Goal: Check status: Check status

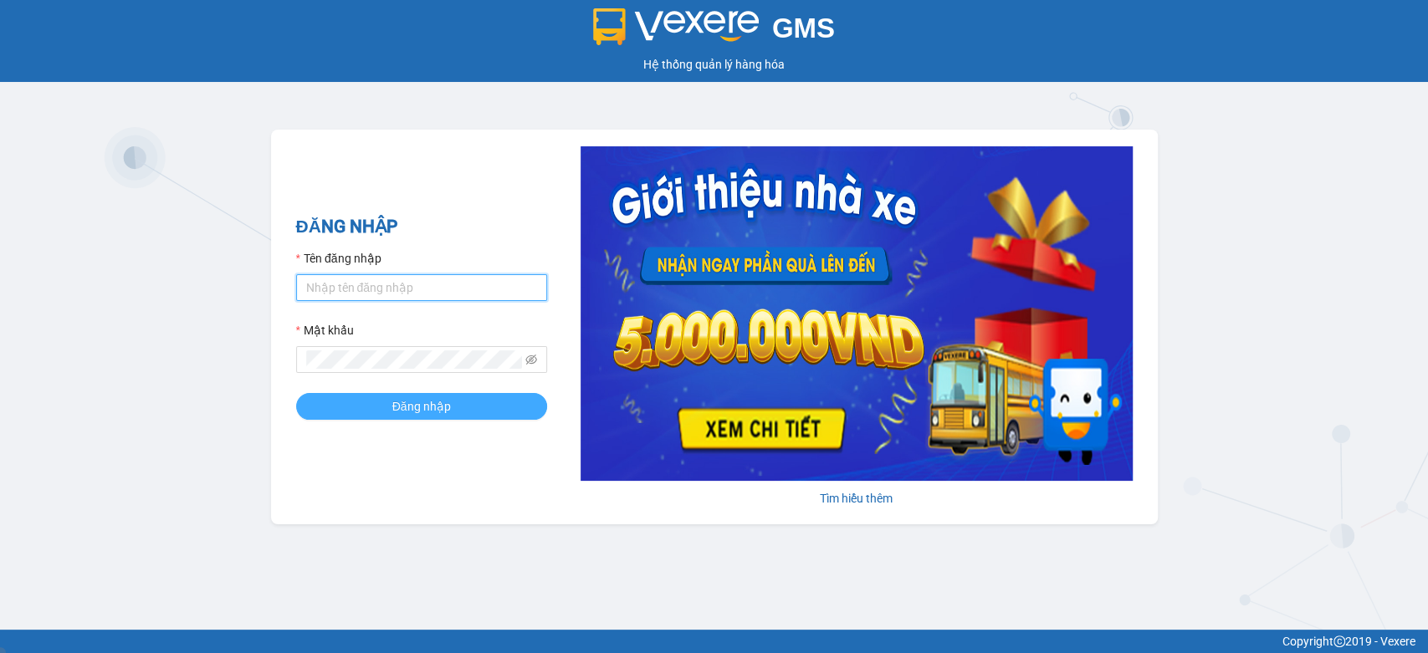
type input "nvhai.phiethoc"
click at [372, 400] on button "Đăng nhập" at bounding box center [421, 406] width 251 height 27
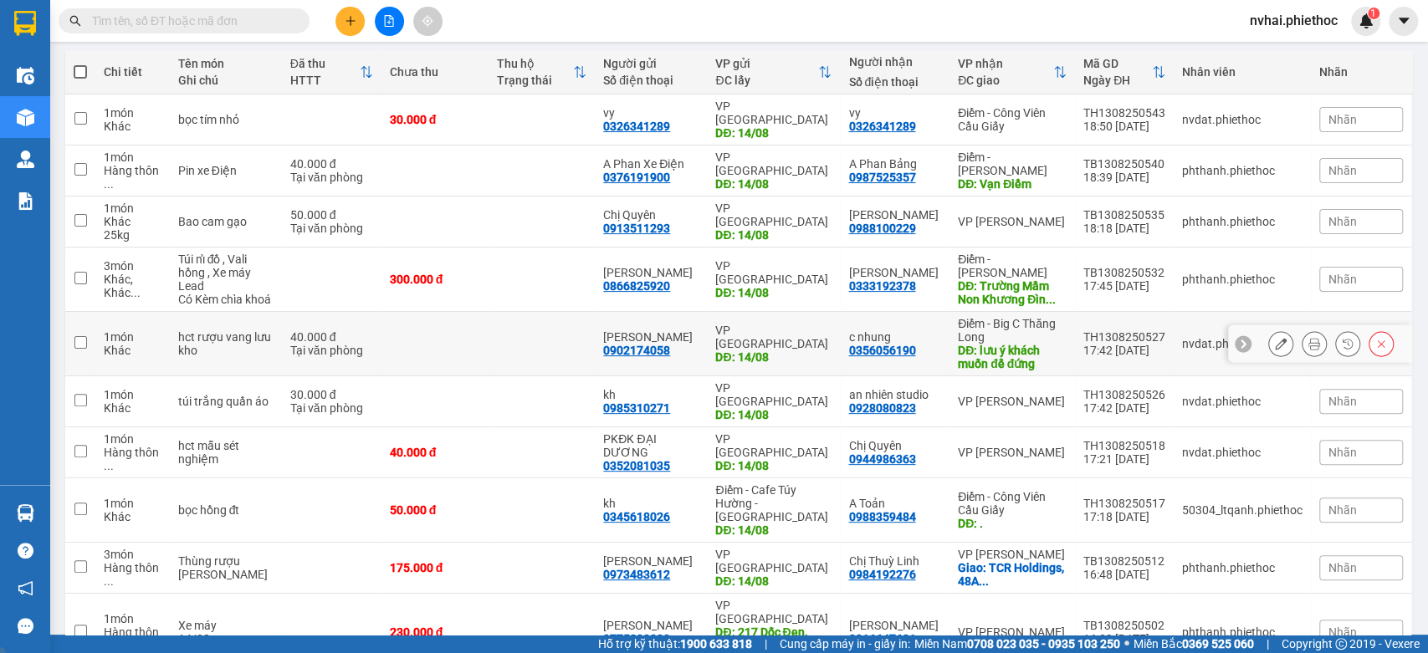
scroll to position [222, 0]
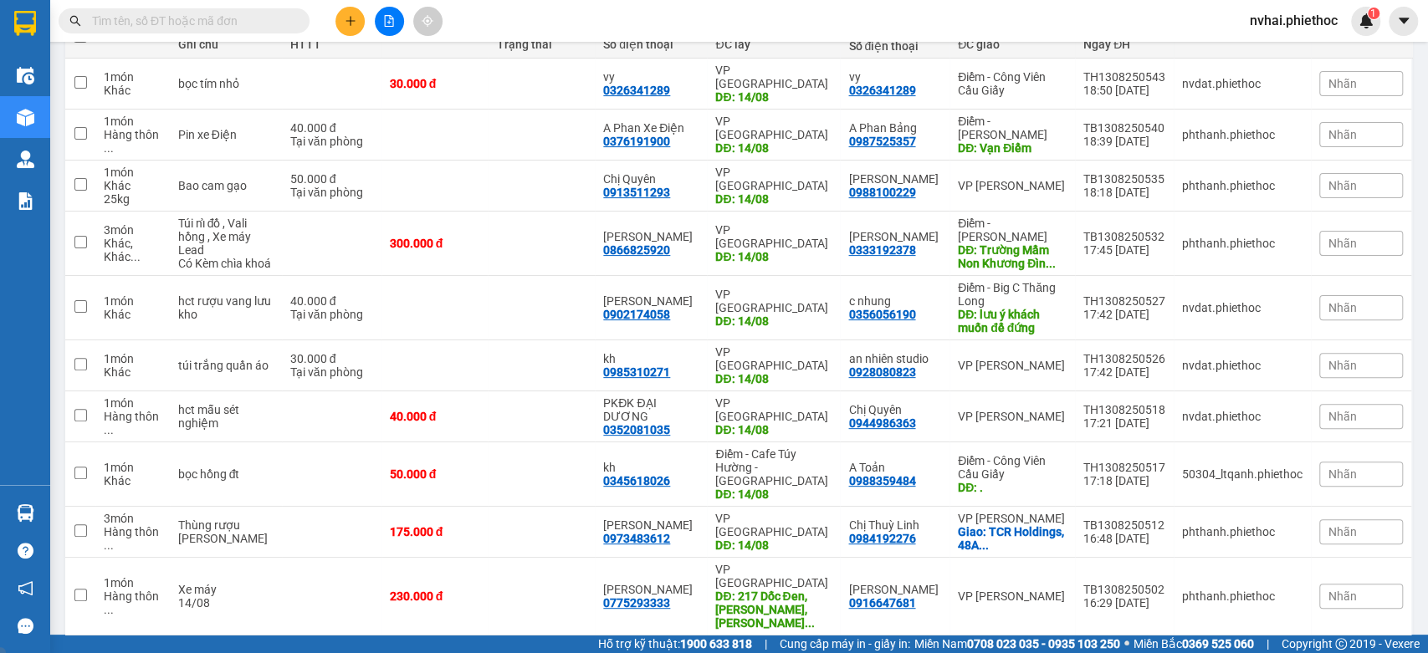
click at [1317, 653] on div "10 / trang" at bounding box center [1343, 662] width 52 height 17
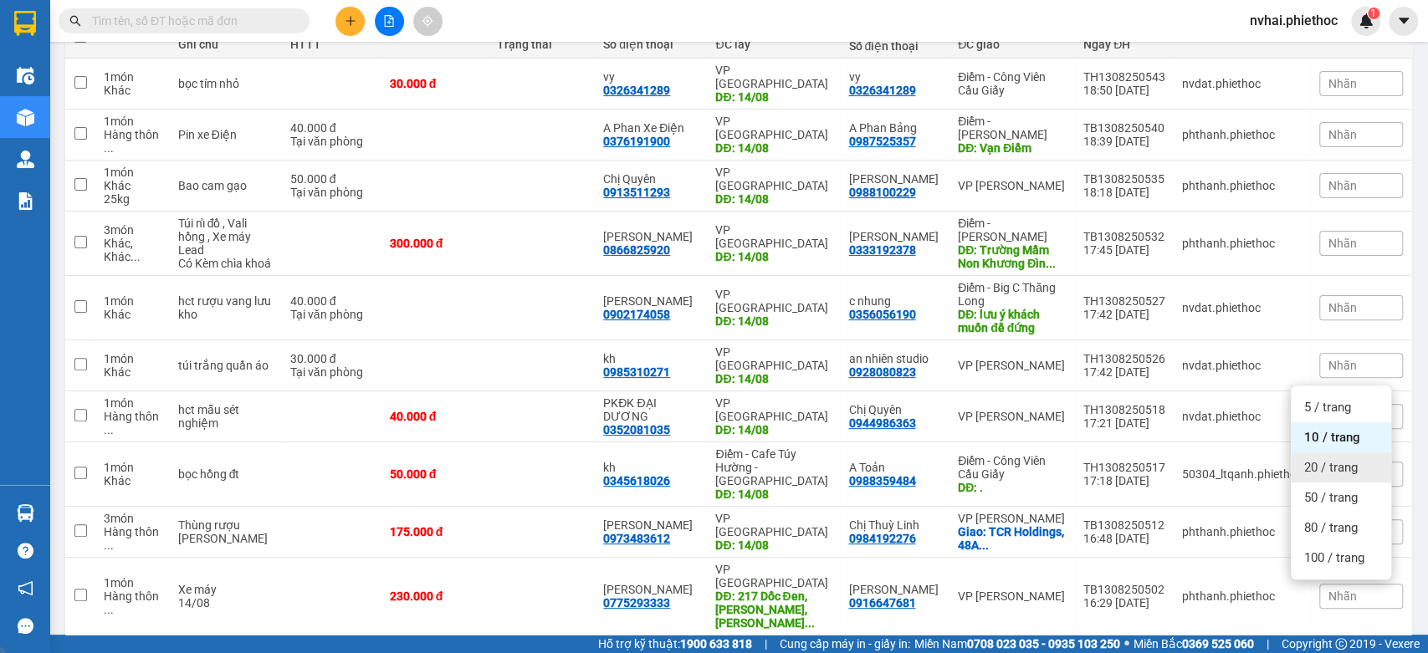
click at [1338, 473] on span "20 / trang" at bounding box center [1331, 467] width 54 height 17
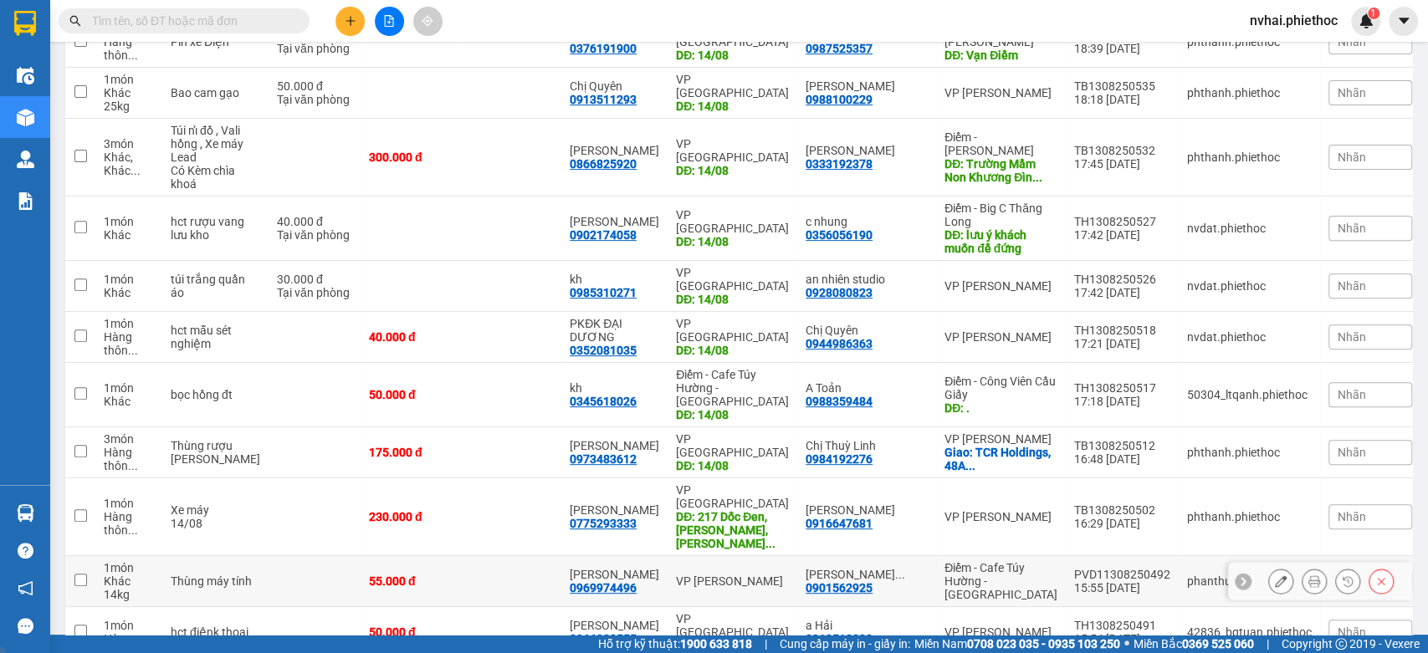
scroll to position [361, 0]
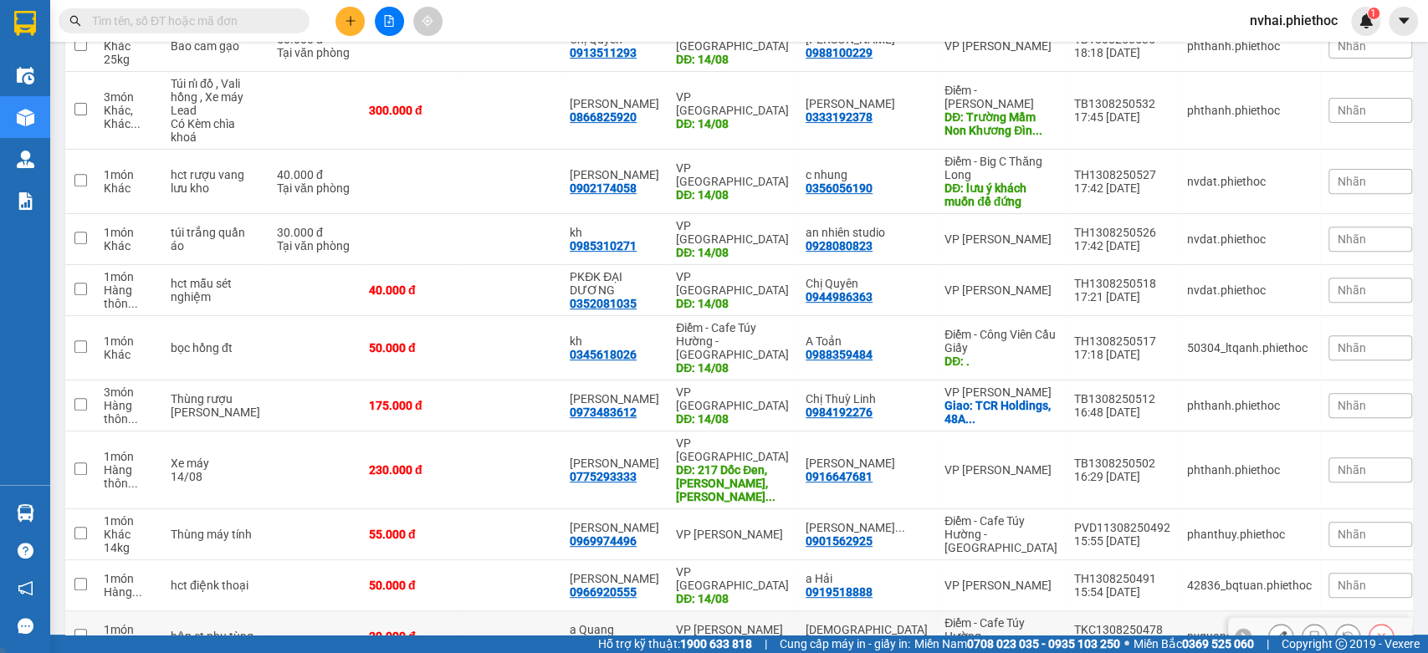
click at [979, 617] on div "Điểm - Cafe Túy Hường - [GEOGRAPHIC_DATA]" at bounding box center [1001, 637] width 113 height 40
checkbox input "true"
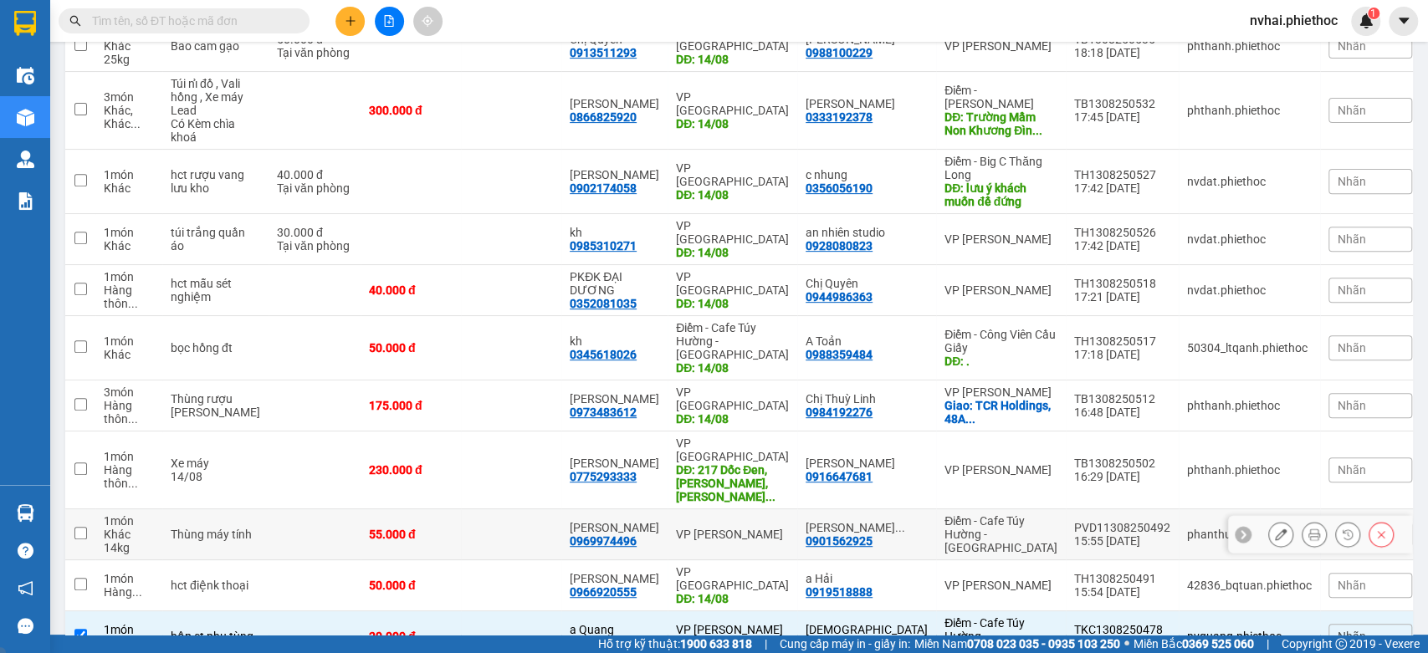
click at [995, 515] on div "Điểm - Cafe Túy Hường - [GEOGRAPHIC_DATA]" at bounding box center [1001, 535] width 113 height 40
checkbox input "true"
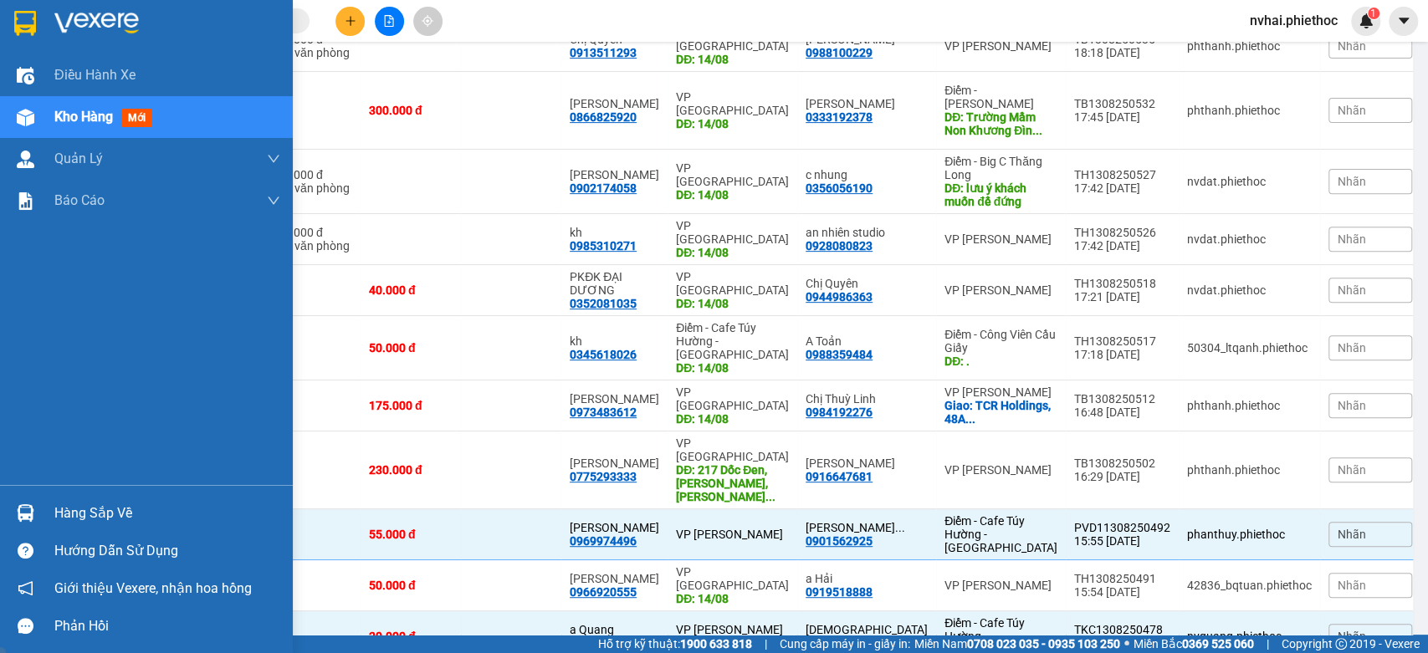
click at [27, 496] on div "Hàng sắp về" at bounding box center [146, 513] width 293 height 38
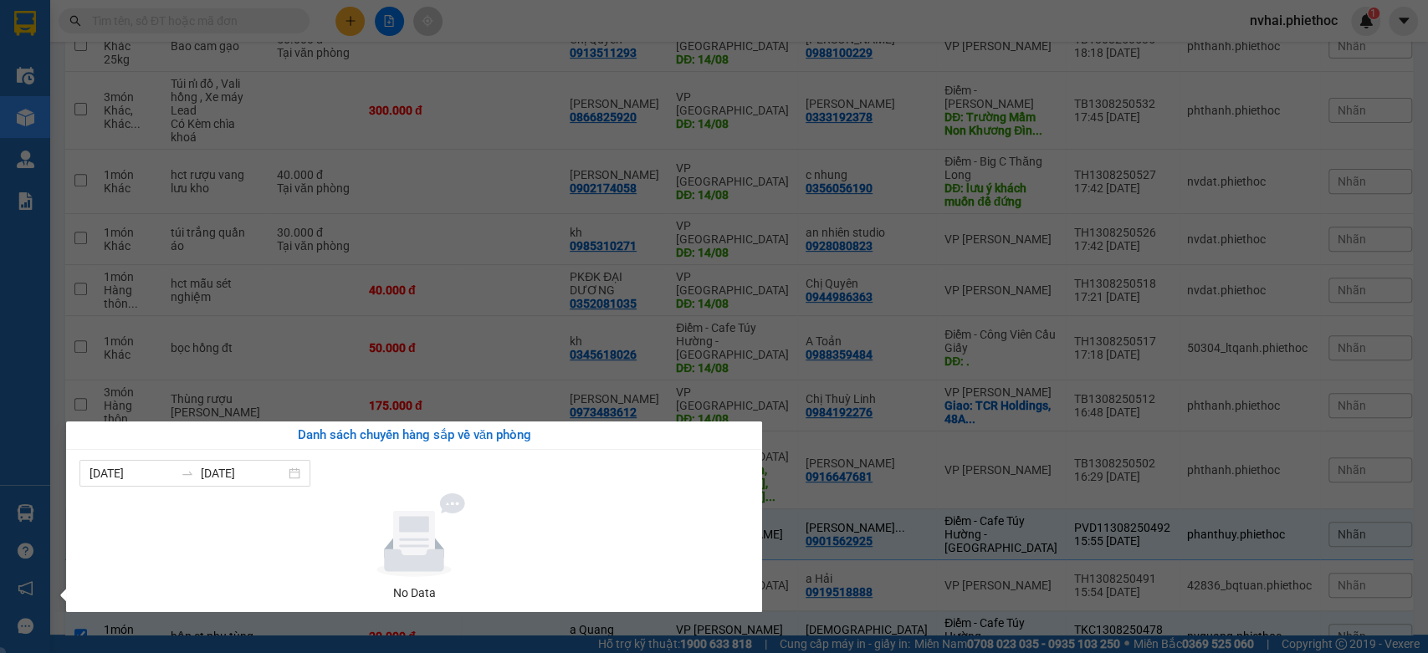
click at [965, 612] on section "Kết quả tìm kiếm ( 0 ) Bộ lọc No Data nvhai.phiethoc 1 Điều hành xe Kho hàng mớ…" at bounding box center [714, 326] width 1428 height 653
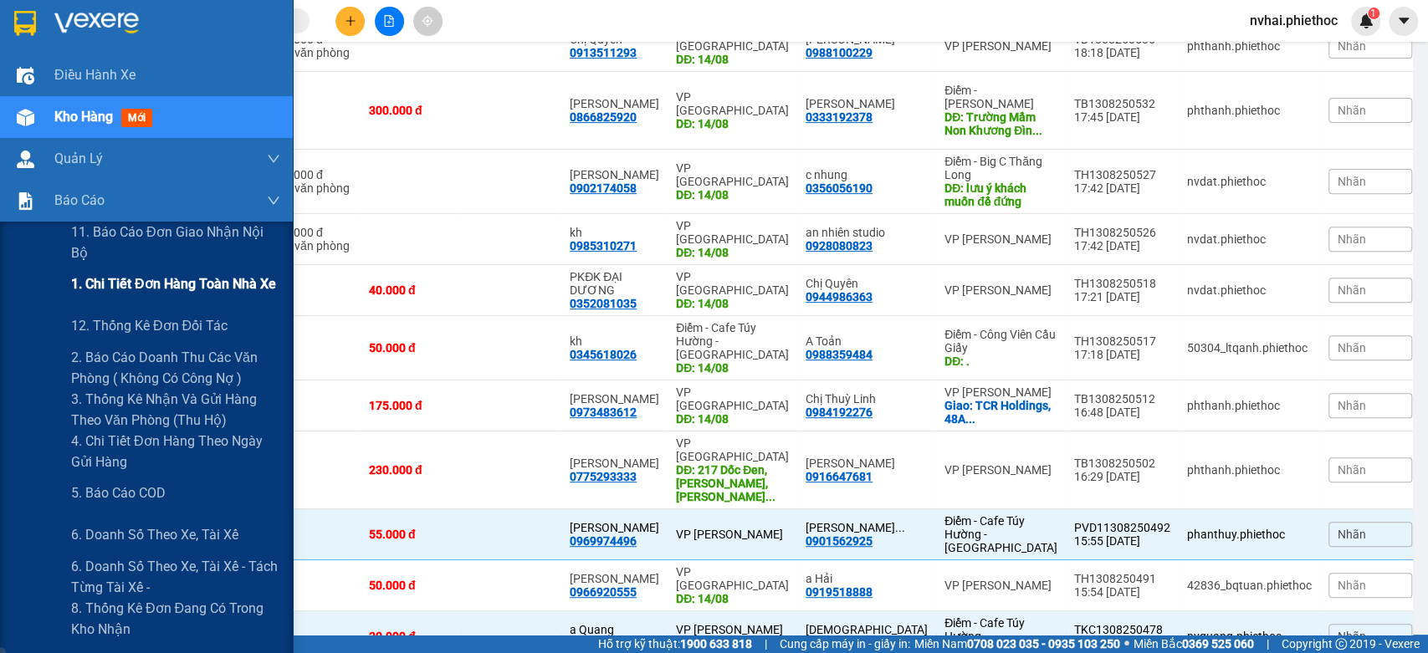
click at [100, 286] on span "1. Chi tiết đơn hàng toàn nhà xe" at bounding box center [173, 284] width 205 height 21
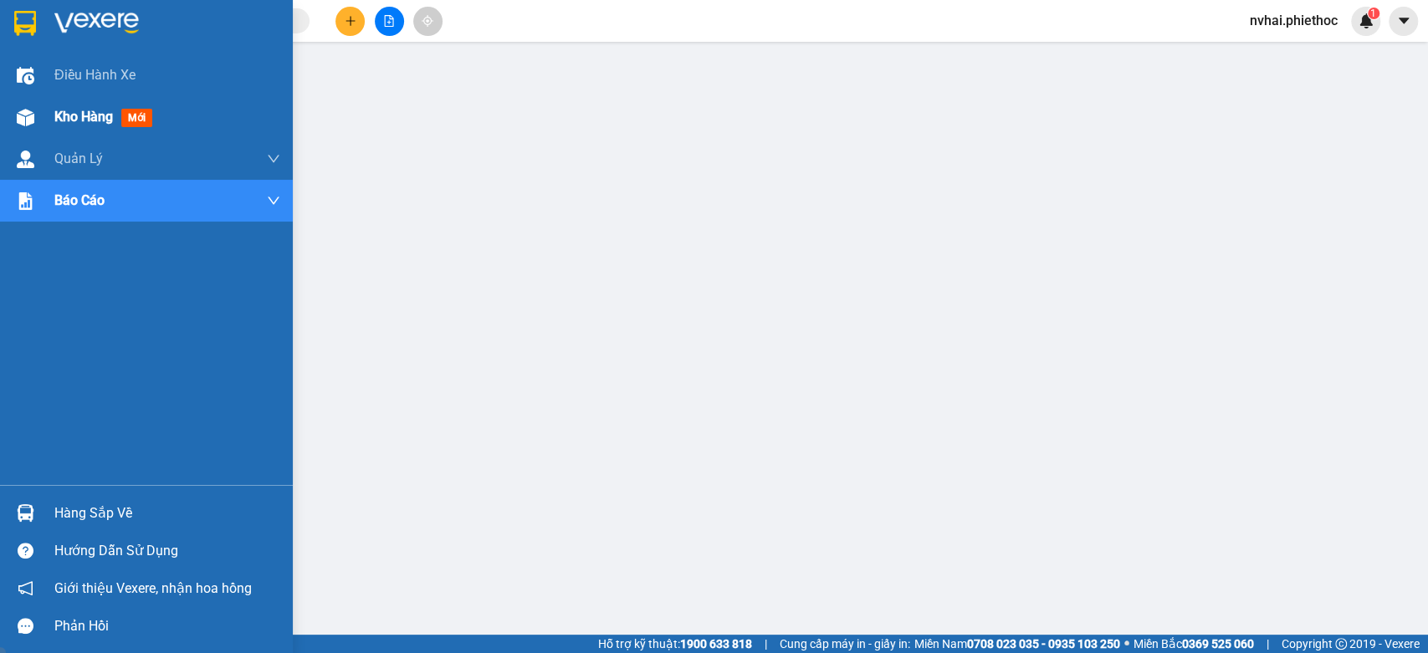
click at [27, 136] on div "Kho hàng mới" at bounding box center [146, 117] width 293 height 42
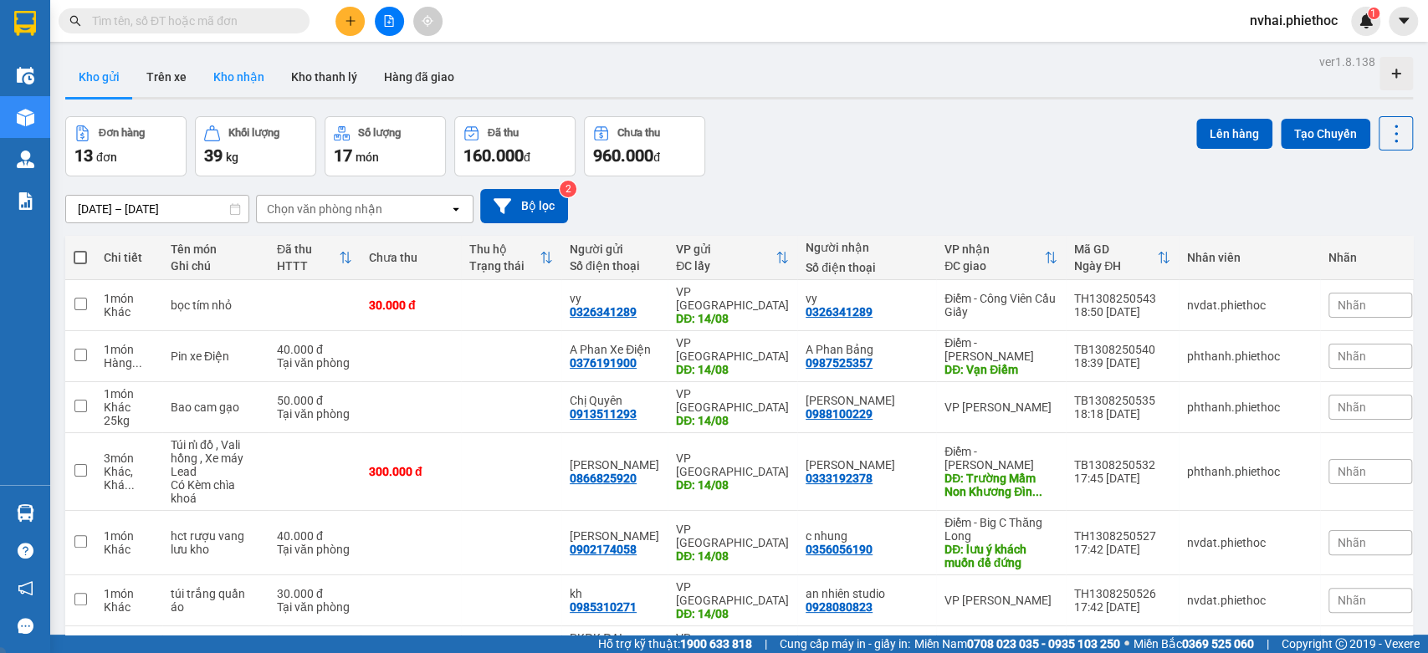
click at [228, 63] on button "Kho nhận" at bounding box center [239, 77] width 78 height 40
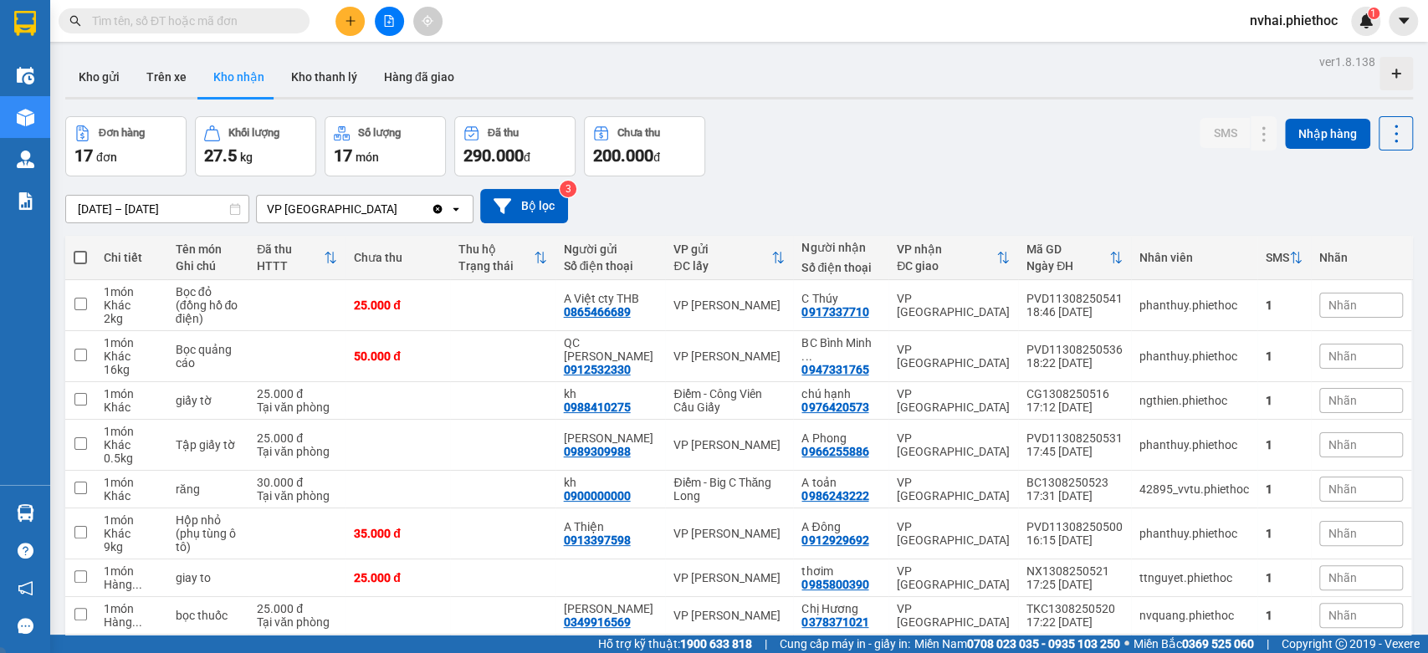
click at [114, 206] on input "[DATE] – [DATE]" at bounding box center [157, 209] width 182 height 27
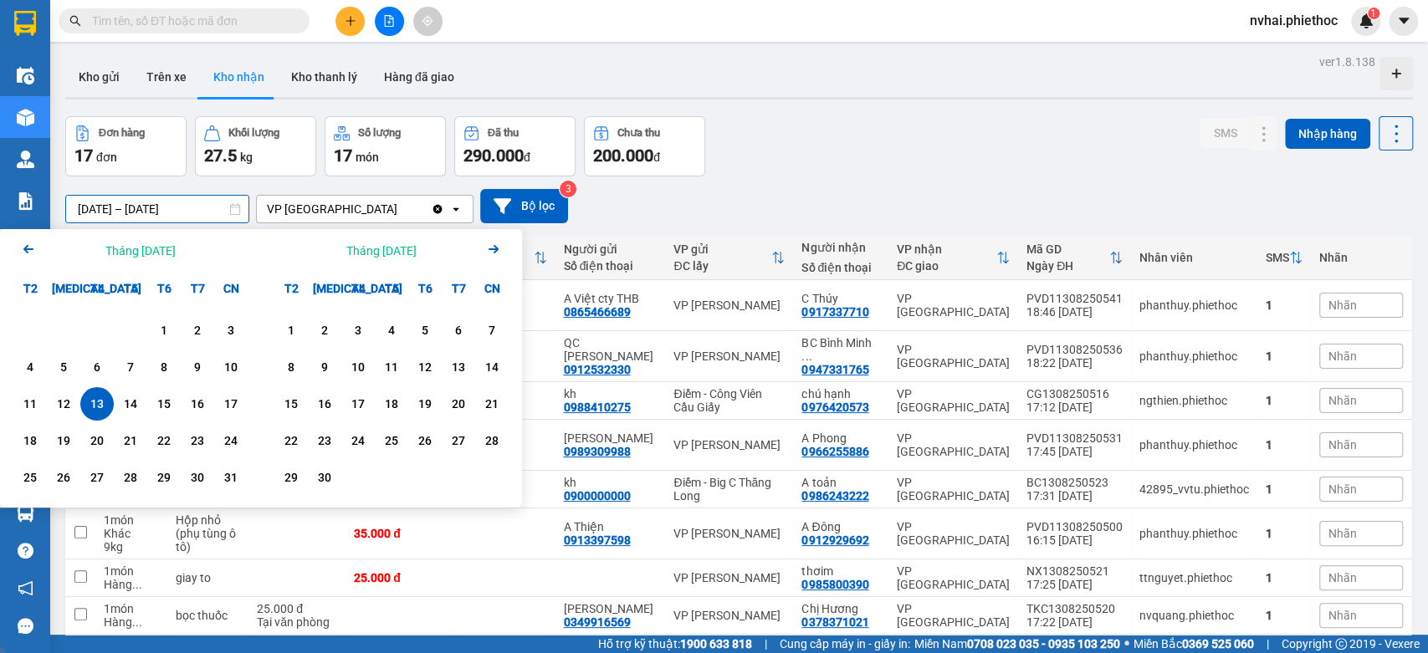
click at [28, 250] on icon "Arrow Left" at bounding box center [28, 249] width 20 height 20
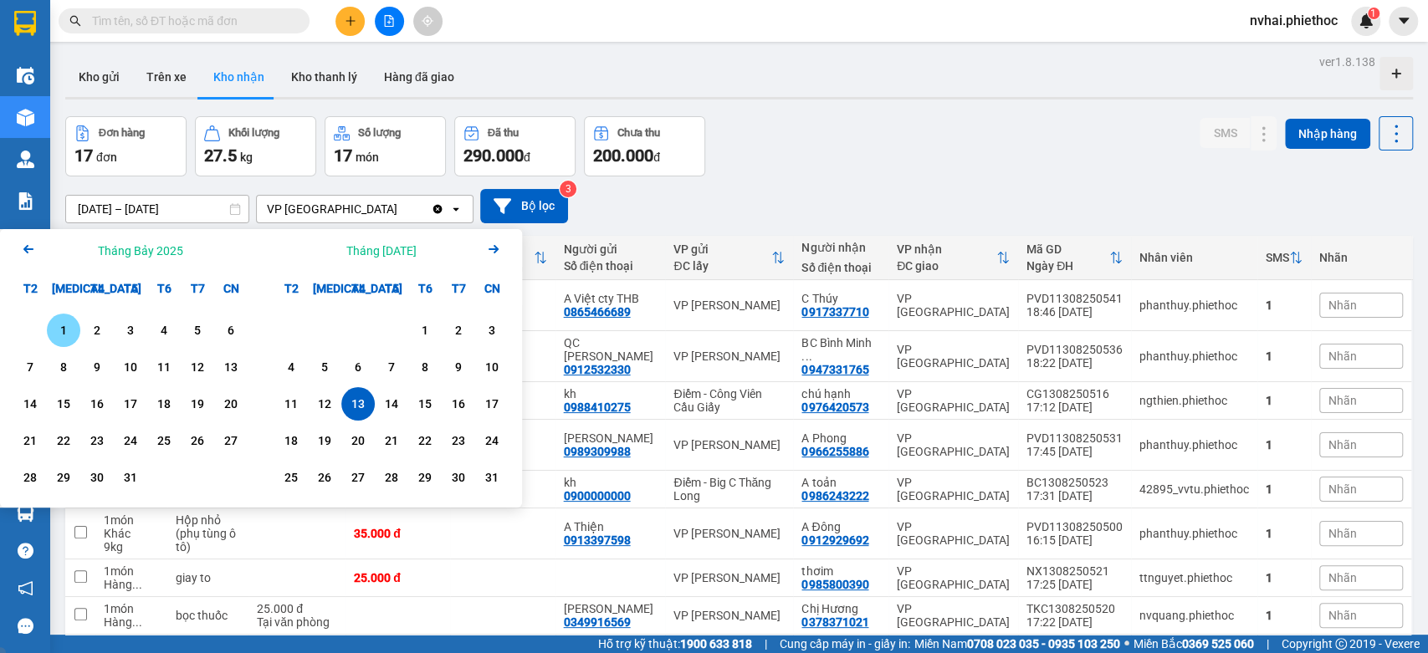
click at [28, 250] on icon "Arrow Left" at bounding box center [28, 249] width 20 height 20
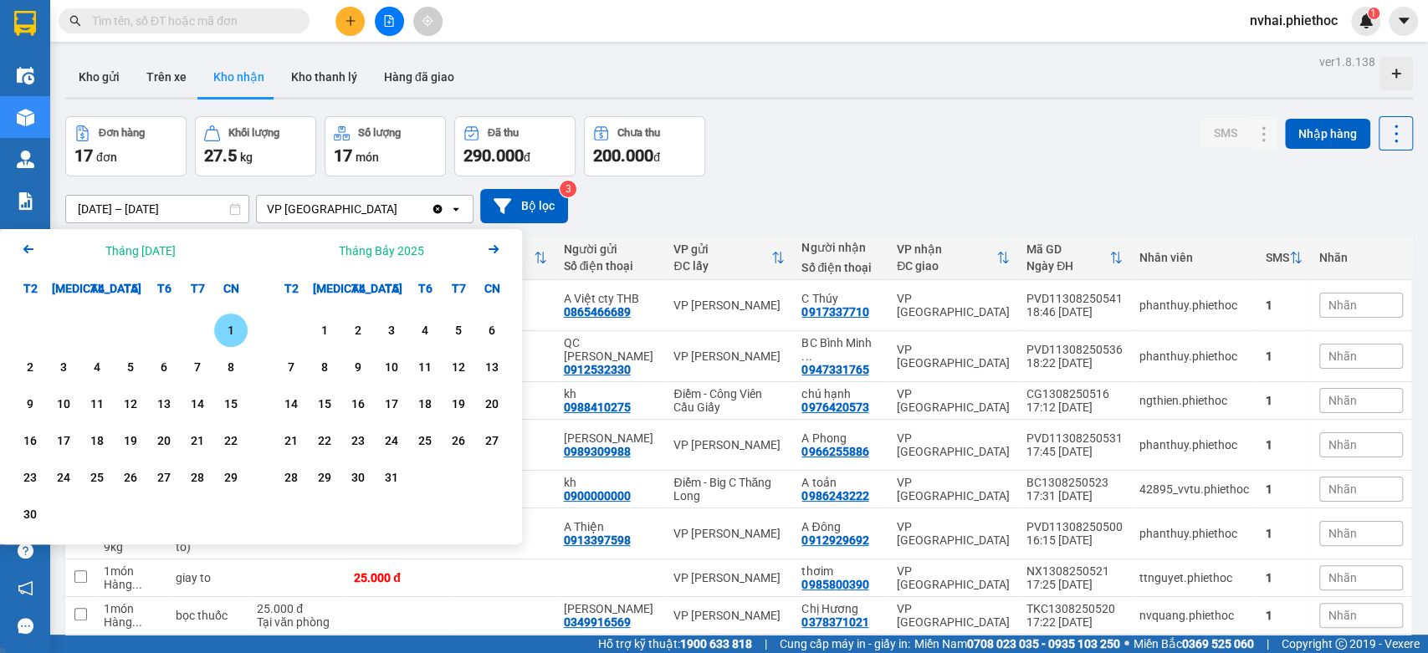
click at [28, 250] on icon "Arrow Left" at bounding box center [28, 249] width 20 height 20
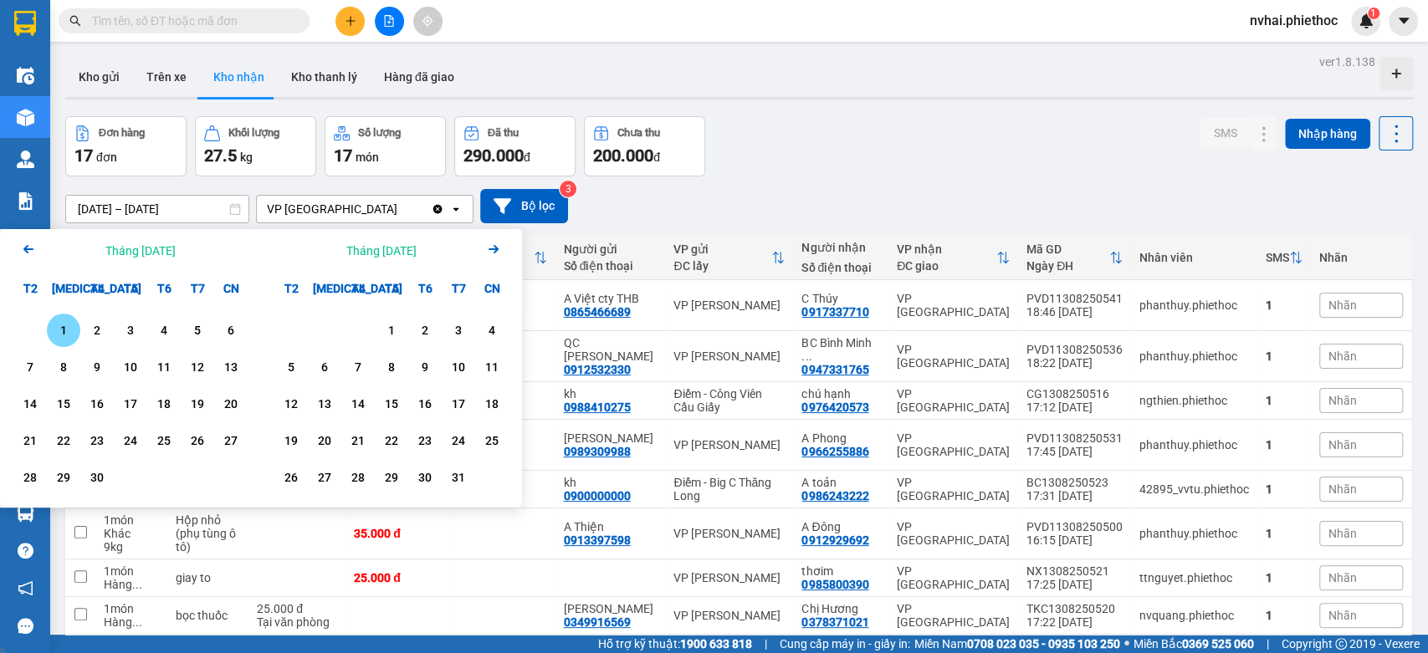
click at [28, 250] on icon "Arrow Left" at bounding box center [28, 249] width 20 height 20
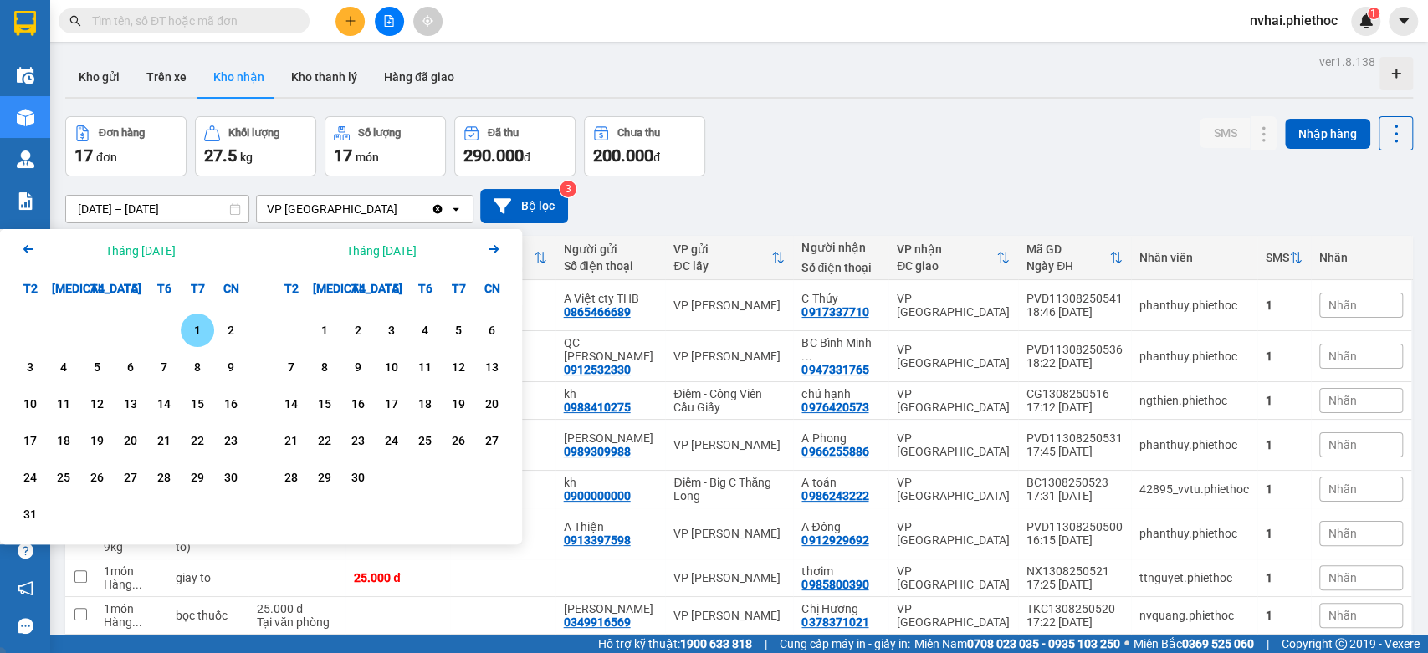
click at [28, 250] on icon "Arrow Left" at bounding box center [28, 249] width 20 height 20
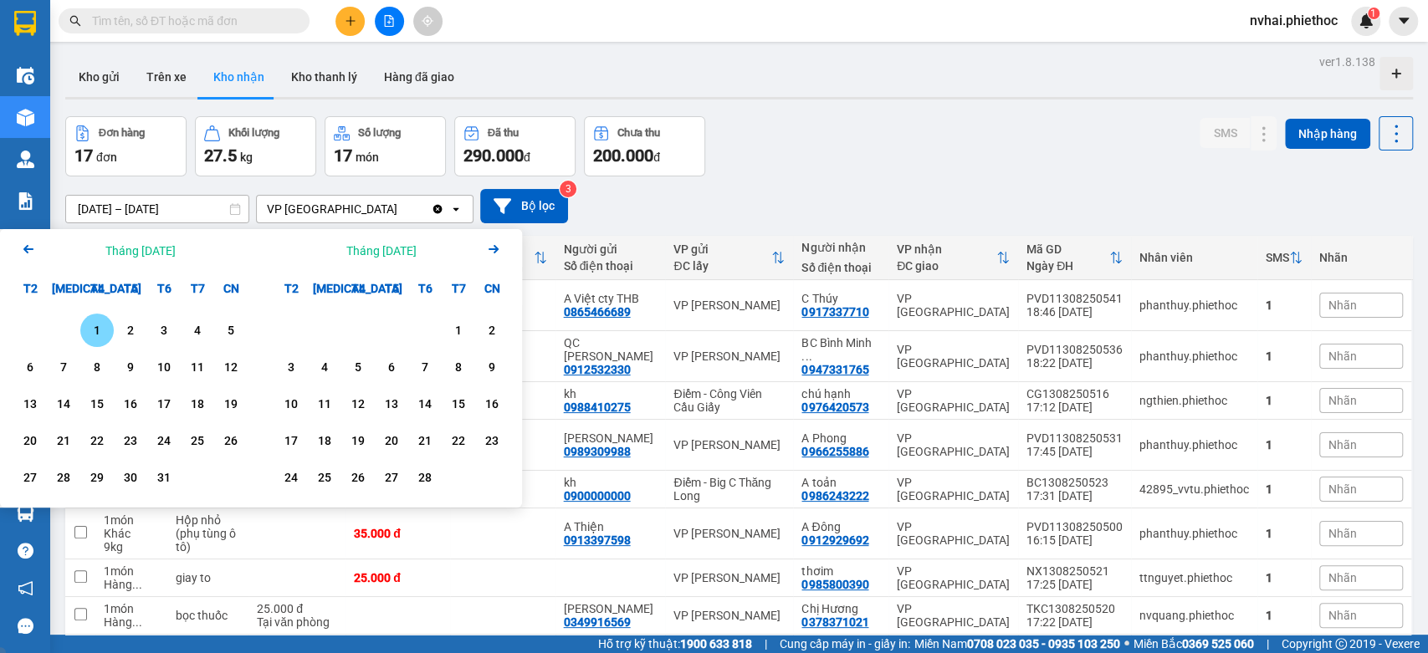
click at [95, 326] on div "1" at bounding box center [96, 330] width 23 height 20
click at [497, 246] on icon "Arrow Right" at bounding box center [494, 249] width 20 height 20
click at [495, 246] on icon "Arrow Right" at bounding box center [494, 249] width 20 height 20
click at [490, 248] on icon "Next month." at bounding box center [494, 249] width 10 height 8
click at [125, 202] on input "[DATE] – [DATE]" at bounding box center [157, 209] width 182 height 27
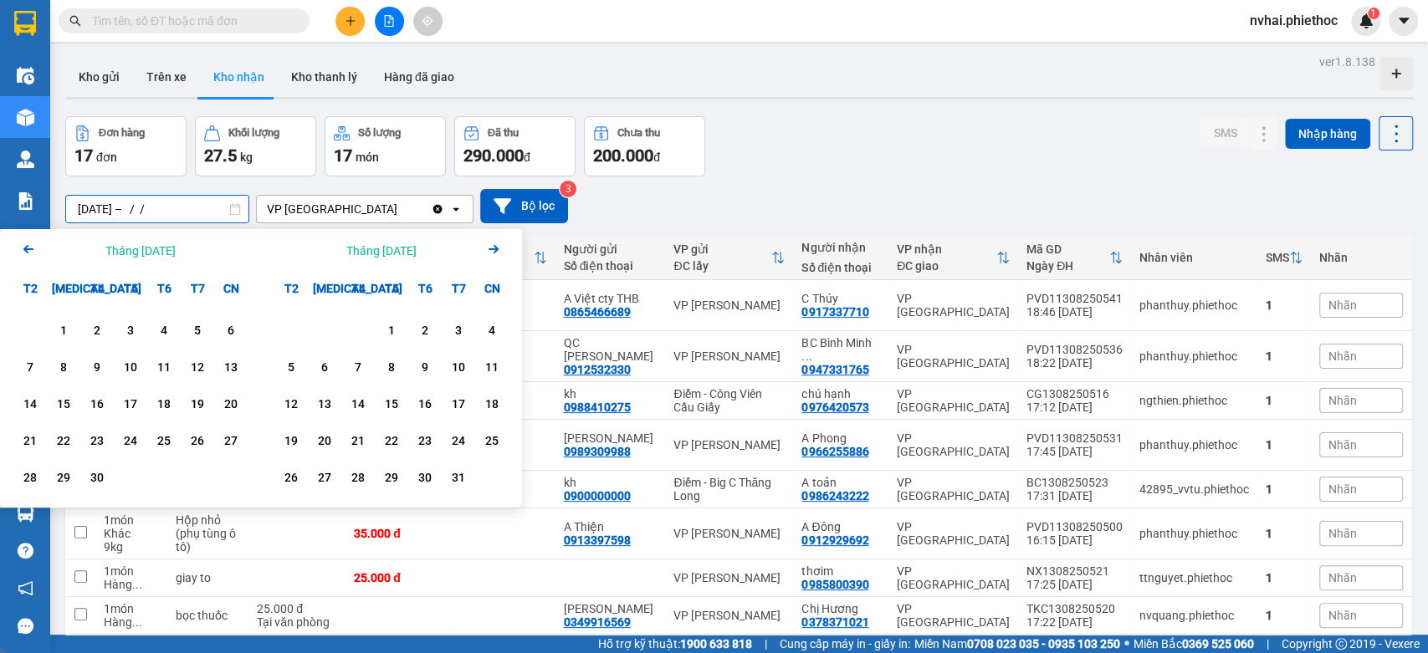
click at [498, 252] on icon "Arrow Right" at bounding box center [494, 249] width 20 height 20
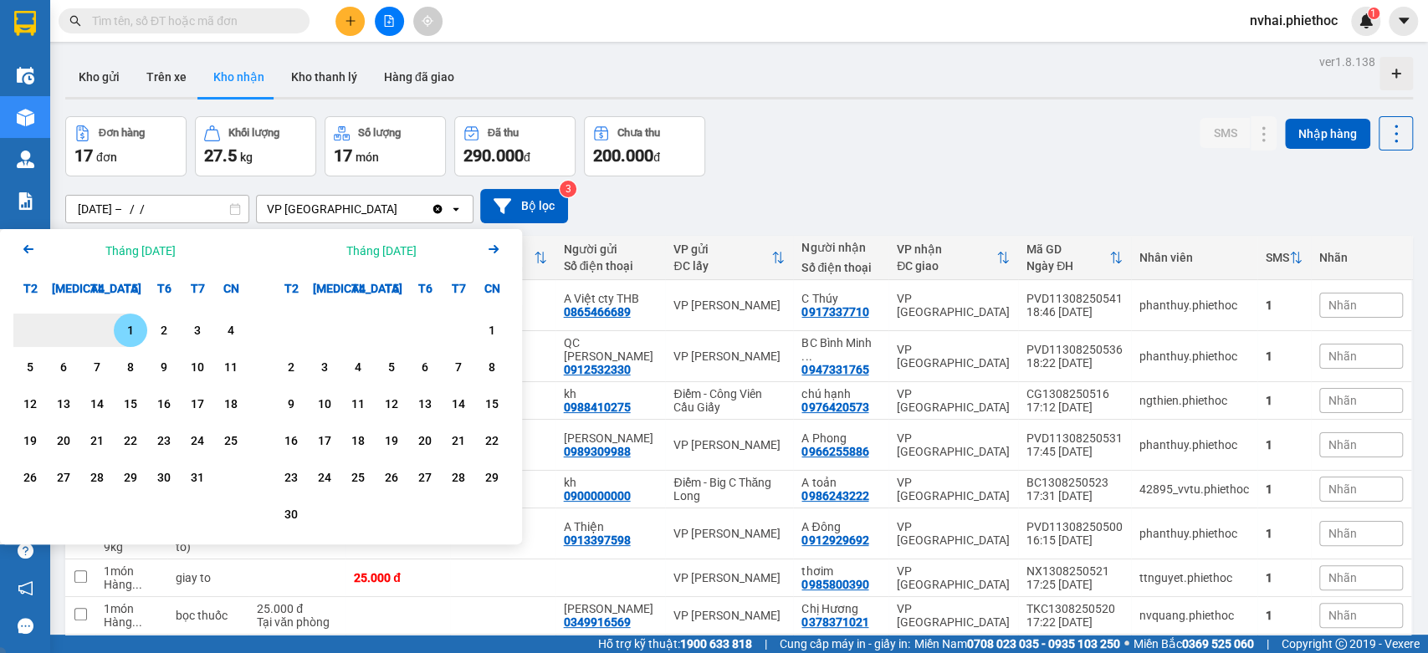
click at [498, 252] on icon "Arrow Right" at bounding box center [494, 249] width 20 height 20
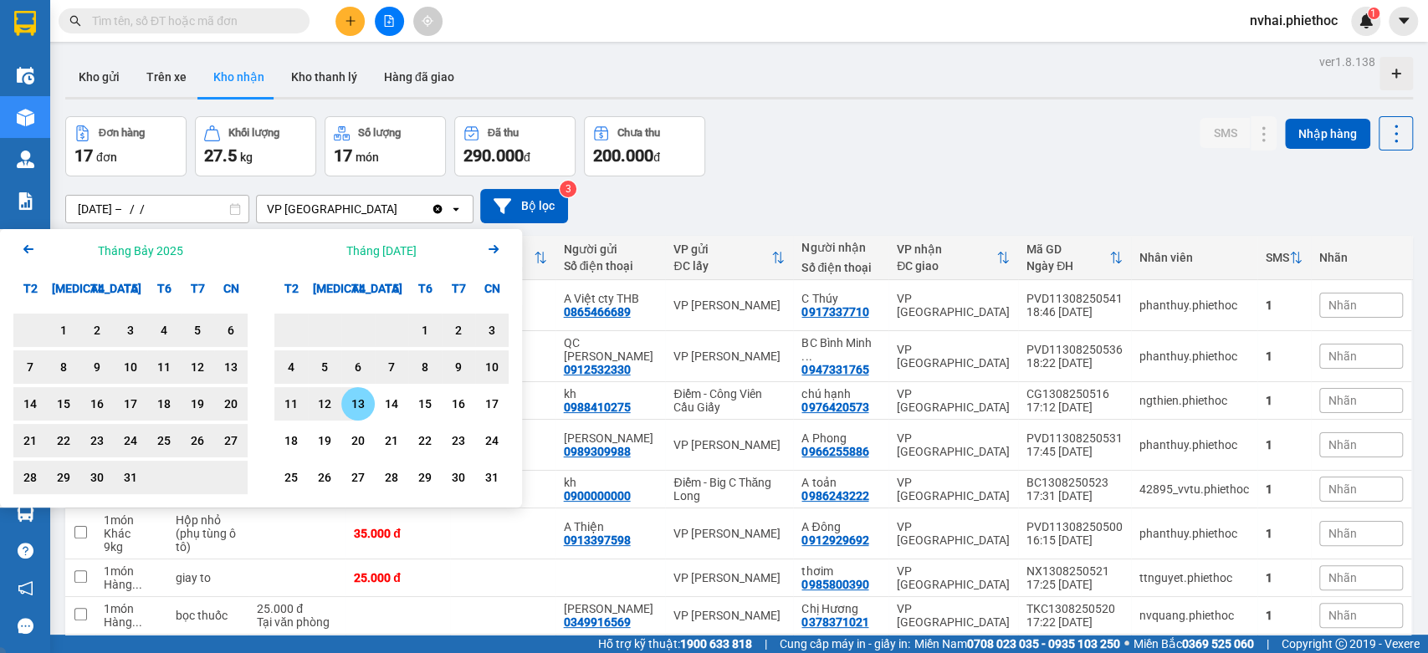
click at [361, 408] on div "13" at bounding box center [357, 404] width 23 height 20
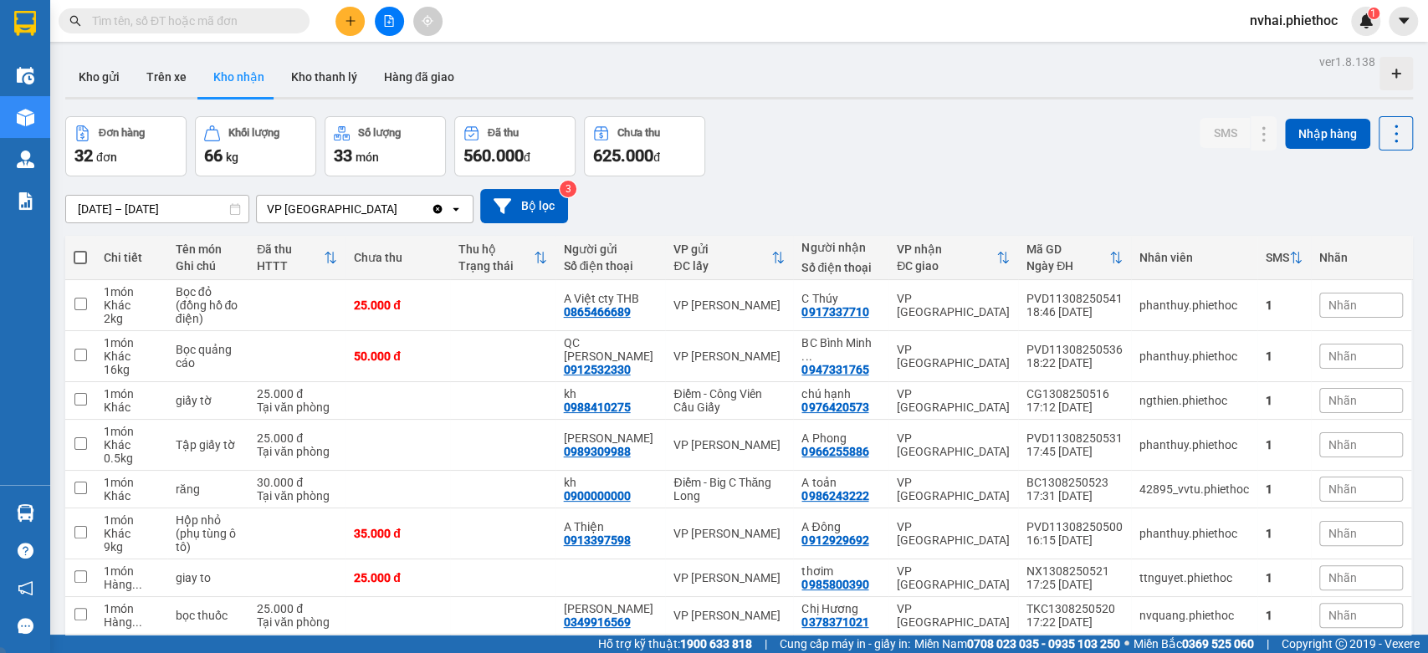
click at [128, 209] on input "[DATE] – [DATE]" at bounding box center [157, 209] width 182 height 27
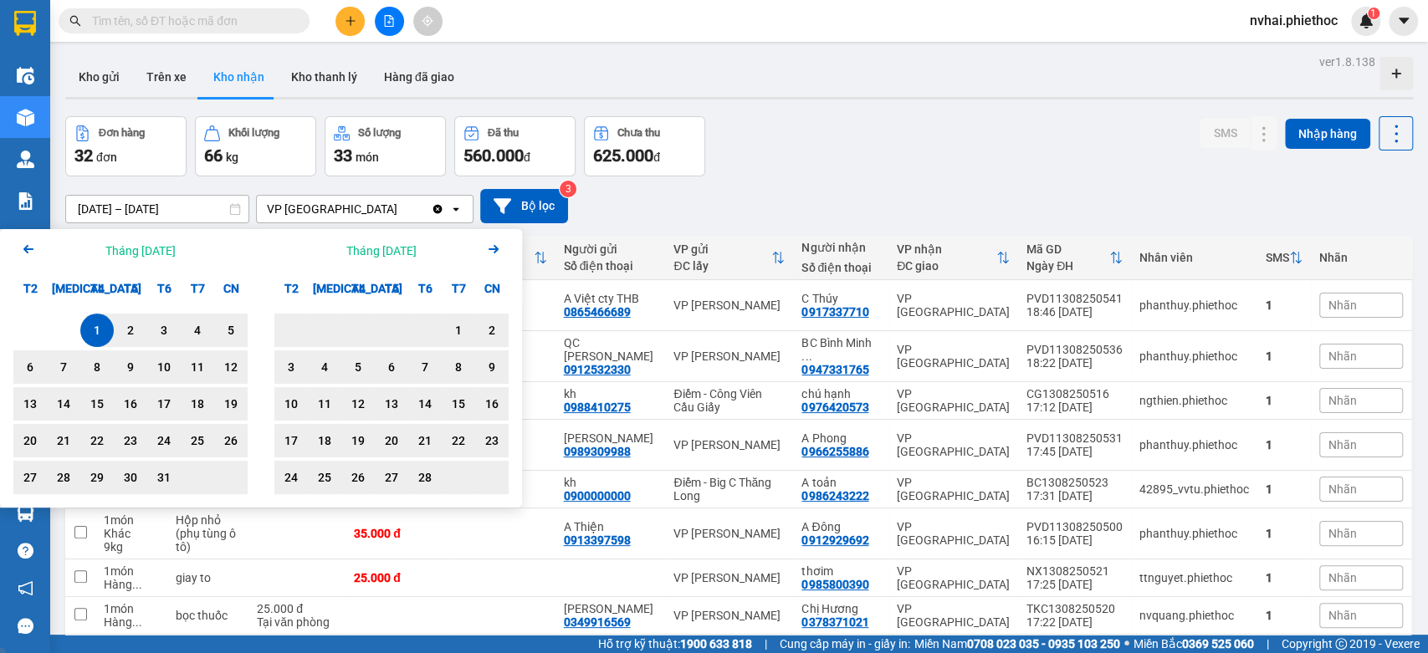
click at [499, 244] on icon "Arrow Right" at bounding box center [494, 249] width 20 height 20
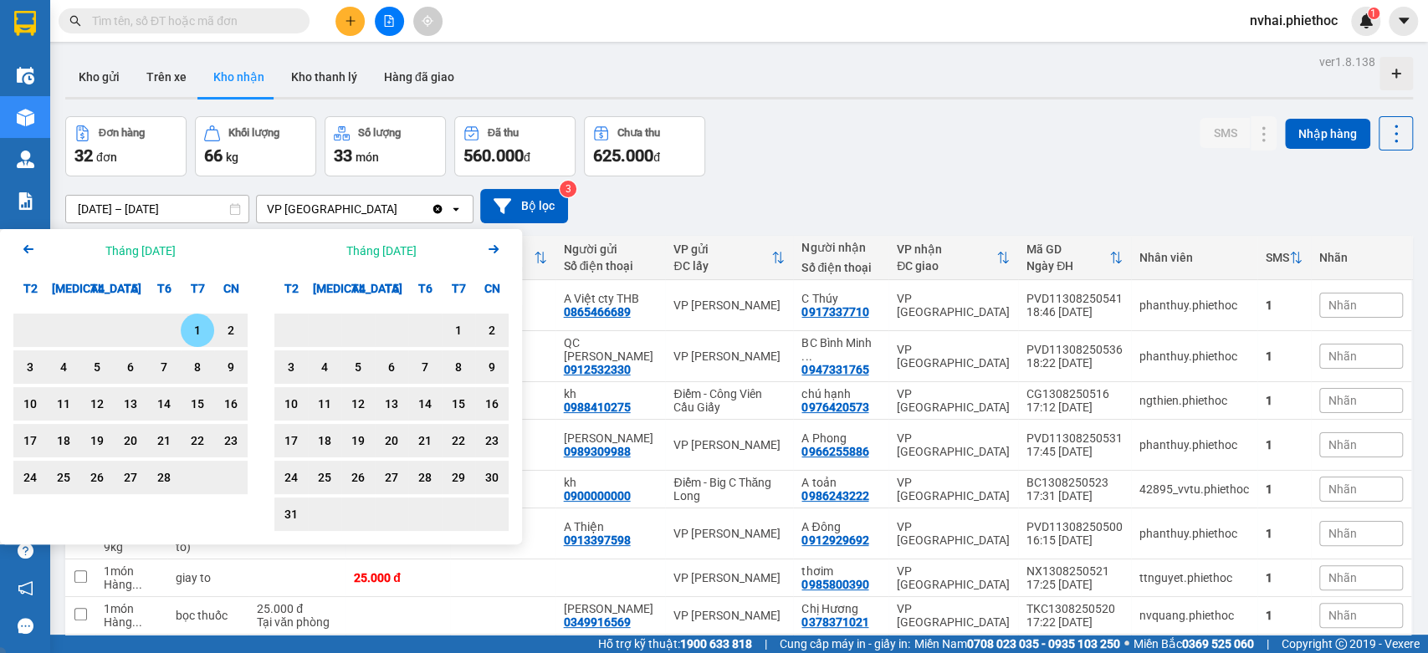
click at [499, 244] on icon "Arrow Right" at bounding box center [494, 249] width 20 height 20
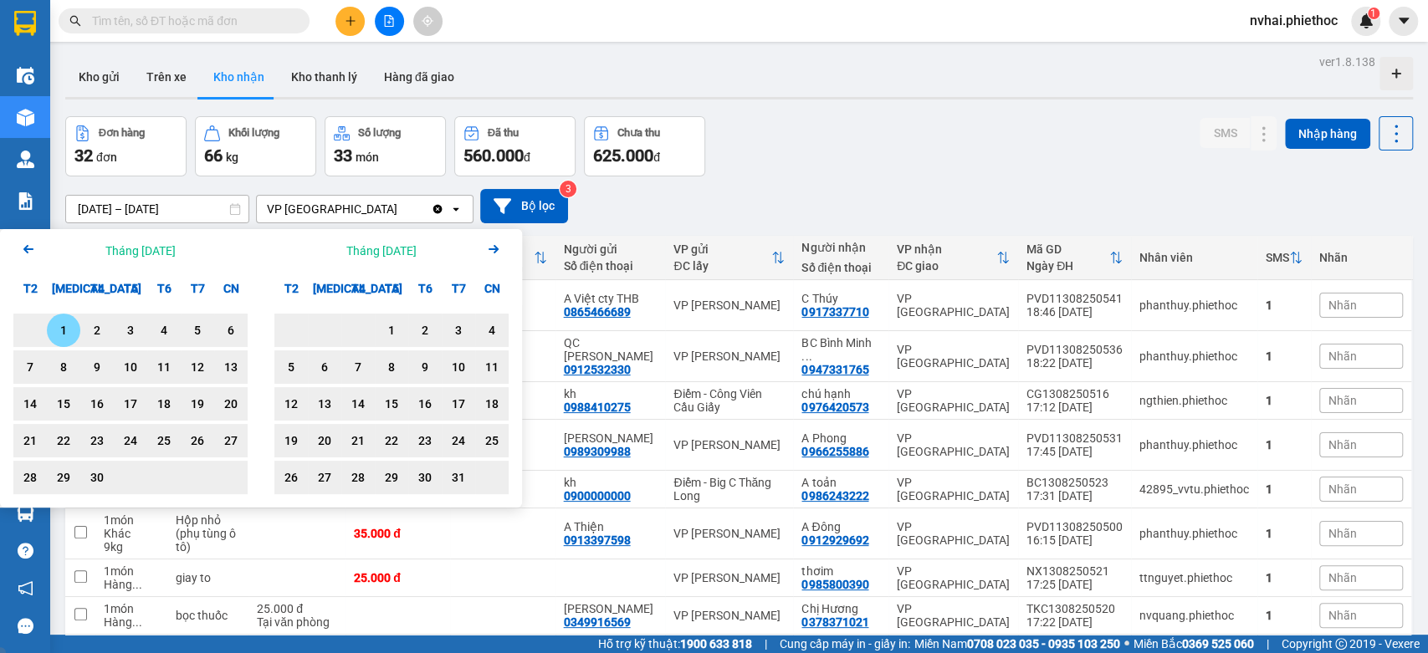
click at [499, 244] on icon "Arrow Right" at bounding box center [494, 249] width 20 height 20
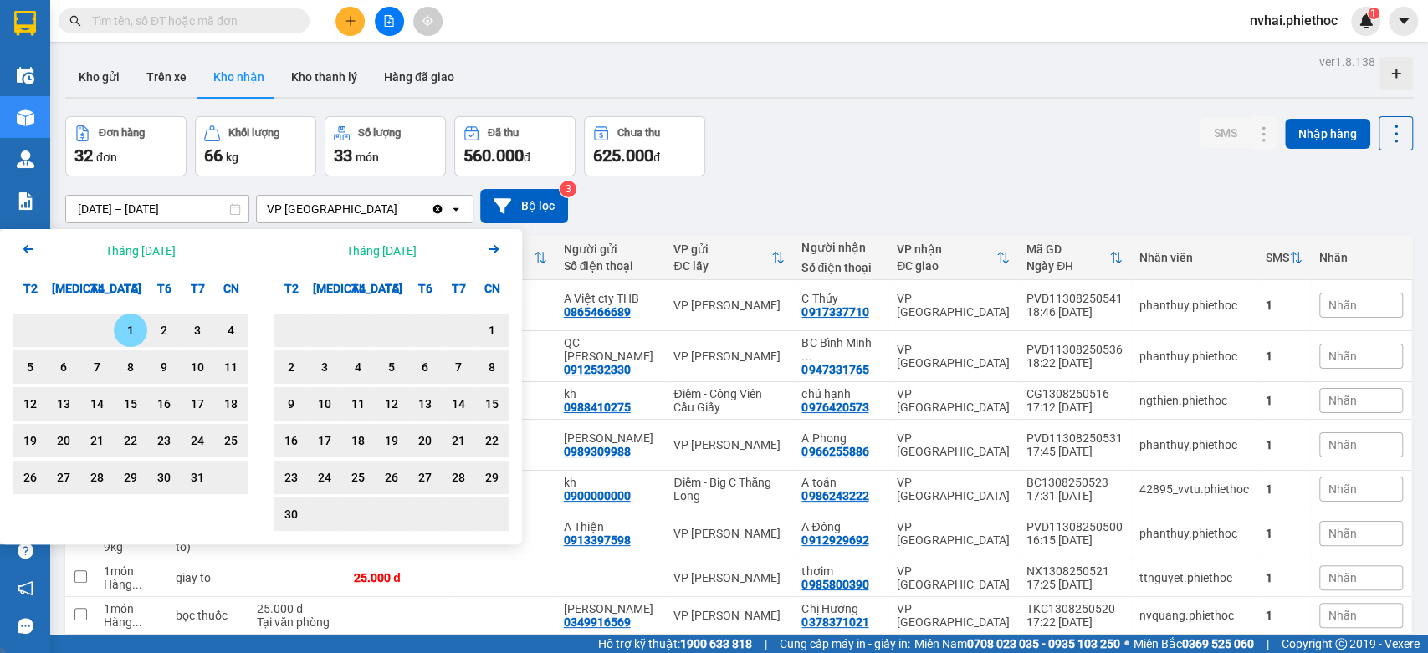
click at [499, 244] on icon "Arrow Right" at bounding box center [494, 249] width 20 height 20
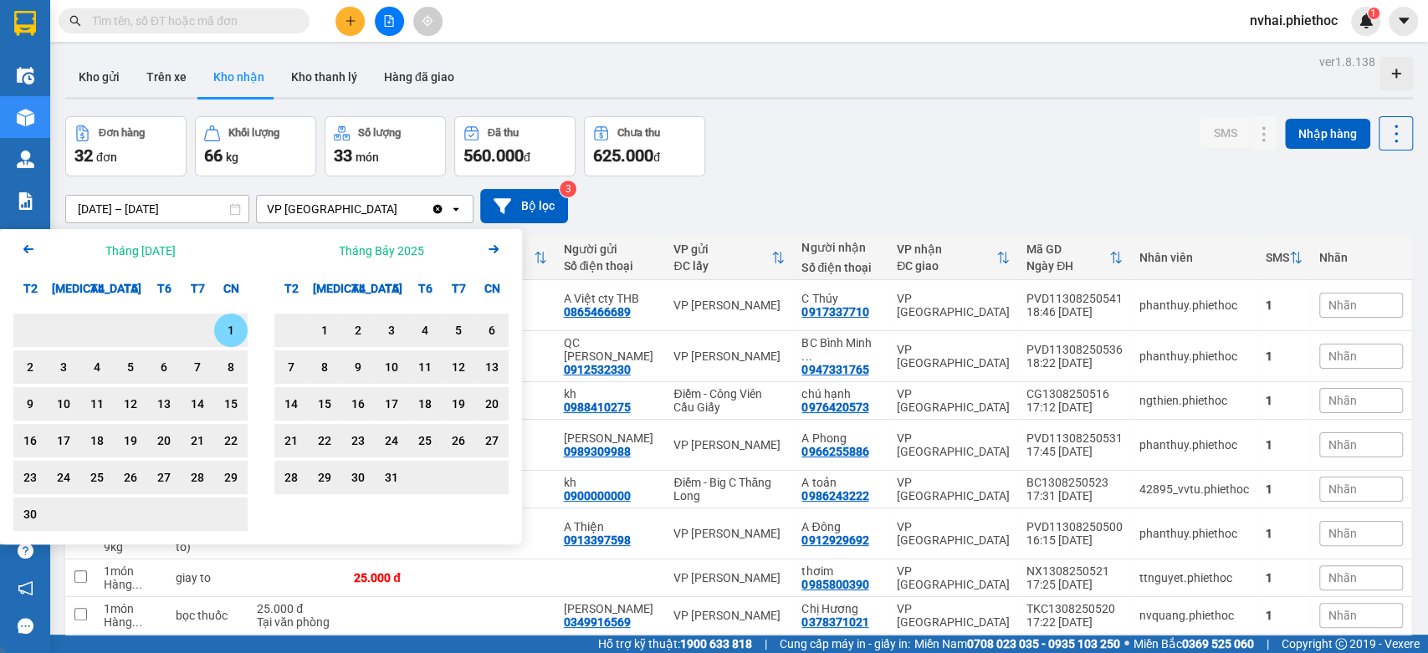
click at [499, 244] on icon "Arrow Right" at bounding box center [494, 249] width 20 height 20
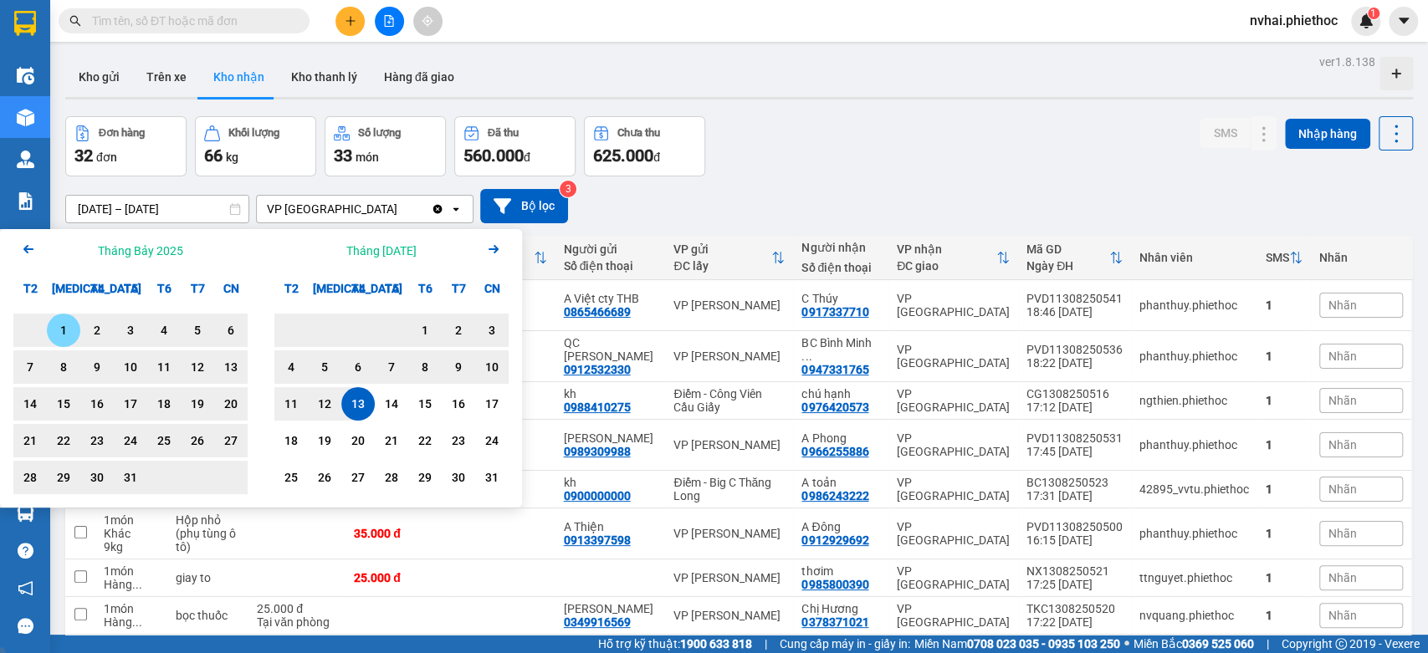
click at [58, 324] on div "1" at bounding box center [63, 330] width 23 height 20
click at [355, 401] on div "13" at bounding box center [357, 404] width 23 height 20
type input "[DATE] – [DATE]"
